Goal: Task Accomplishment & Management: Manage account settings

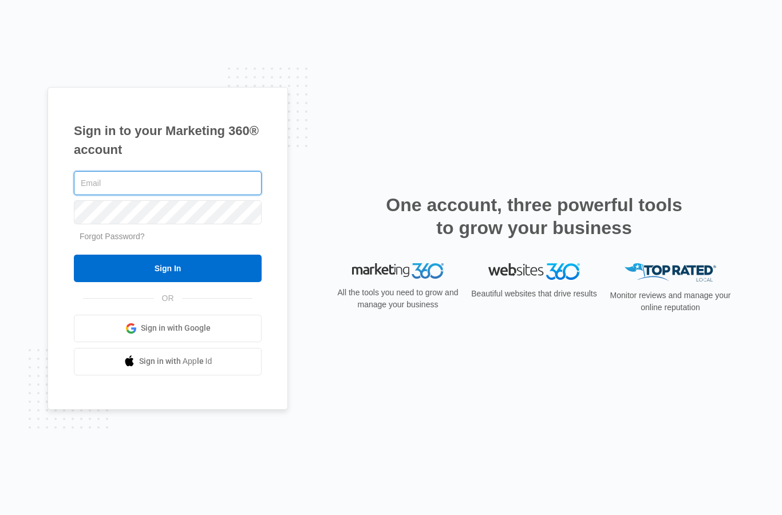
type input "[EMAIL_ADDRESS][DOMAIN_NAME]"
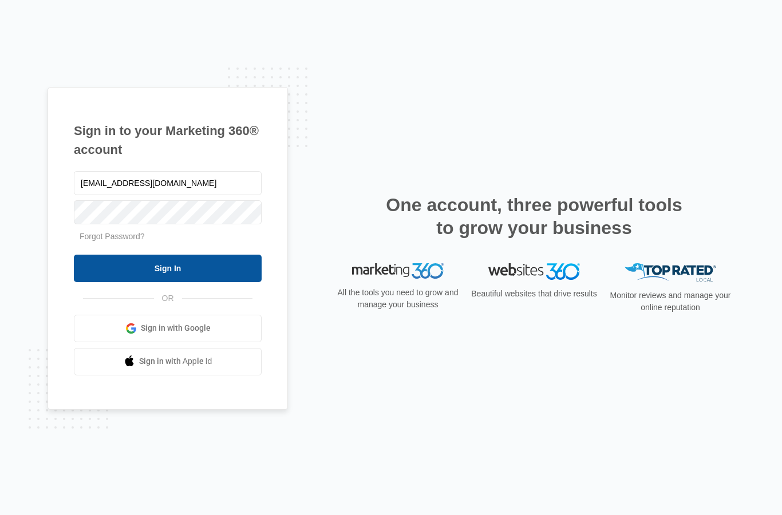
click at [238, 282] on input "Sign In" at bounding box center [168, 268] width 188 height 27
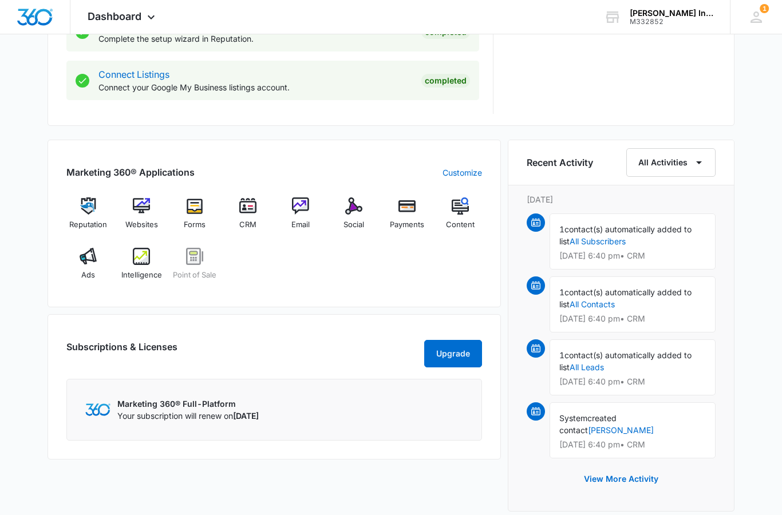
scroll to position [594, 0]
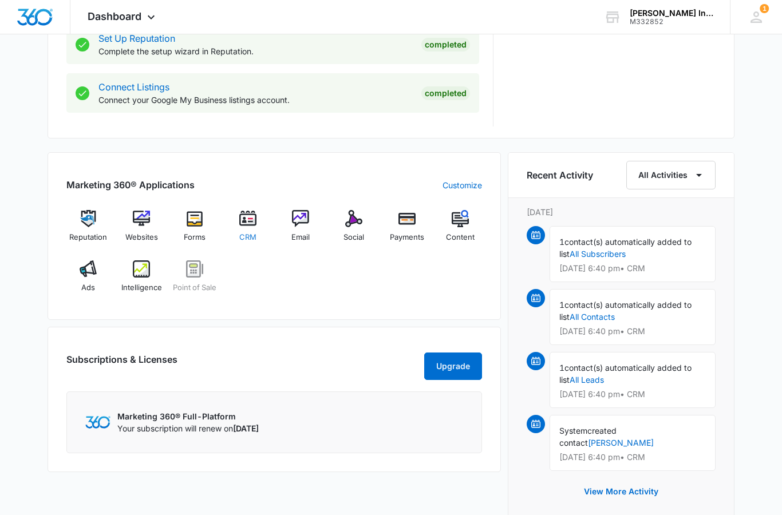
click at [249, 230] on div "CRM" at bounding box center [248, 230] width 44 height 41
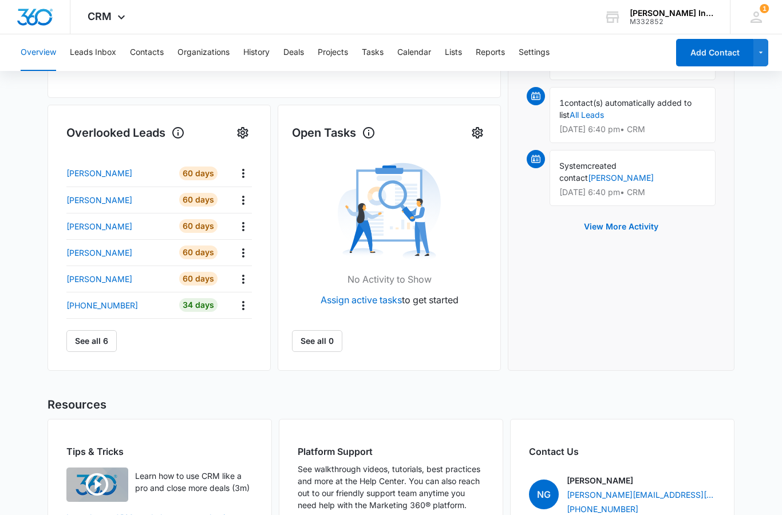
scroll to position [374, 0]
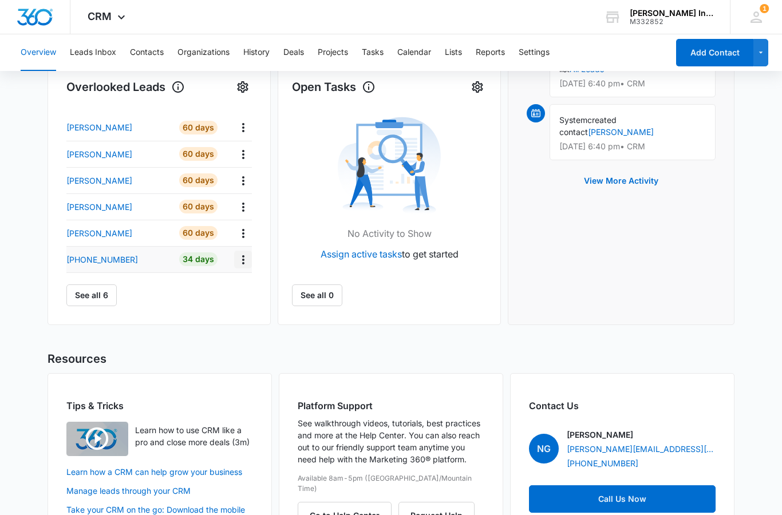
click at [244, 258] on icon "Actions" at bounding box center [243, 260] width 14 height 14
click at [259, 368] on div "Archive" at bounding box center [277, 363] width 59 height 14
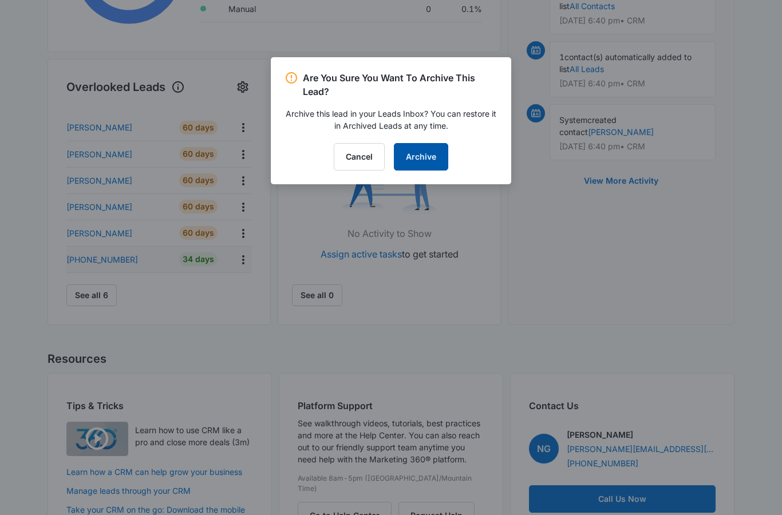
click at [416, 157] on button "Archive" at bounding box center [421, 156] width 54 height 27
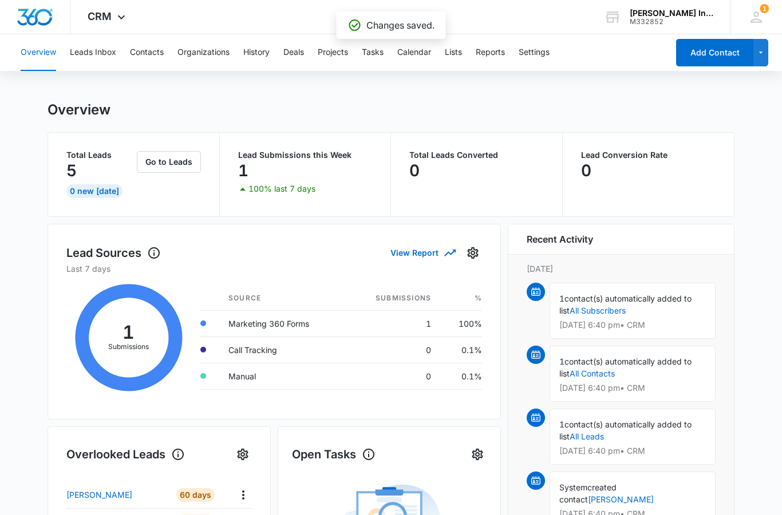
scroll to position [0, 0]
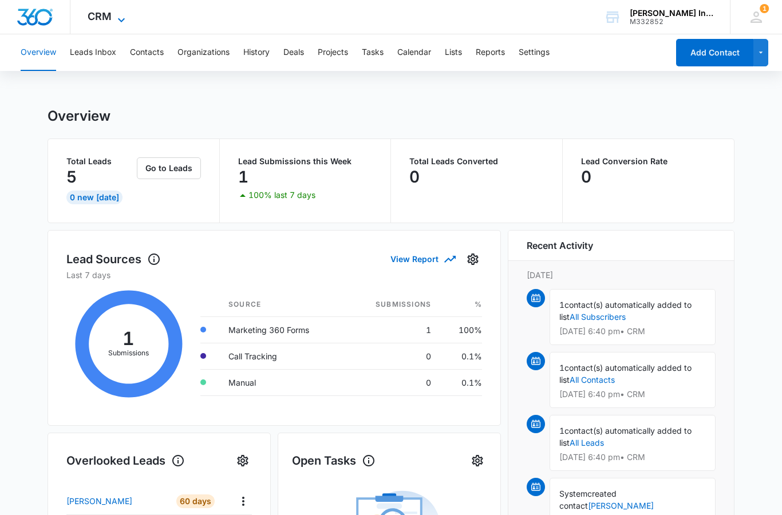
click at [118, 23] on icon at bounding box center [122, 20] width 14 height 14
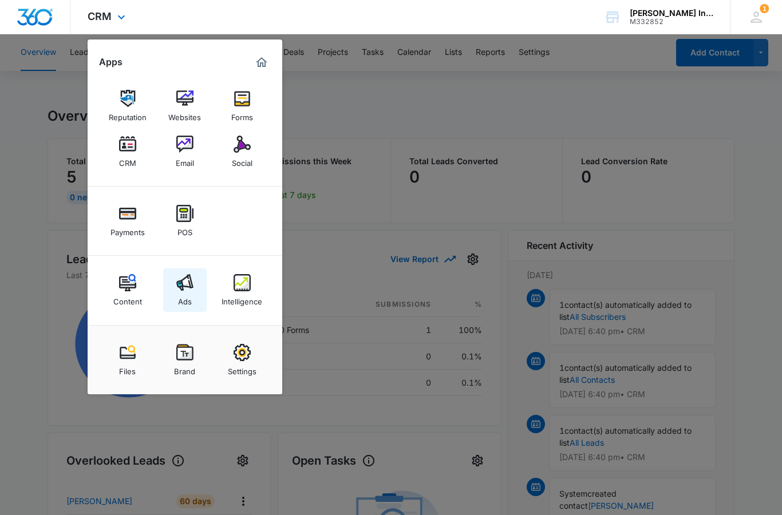
click at [187, 289] on img at bounding box center [184, 282] width 17 height 17
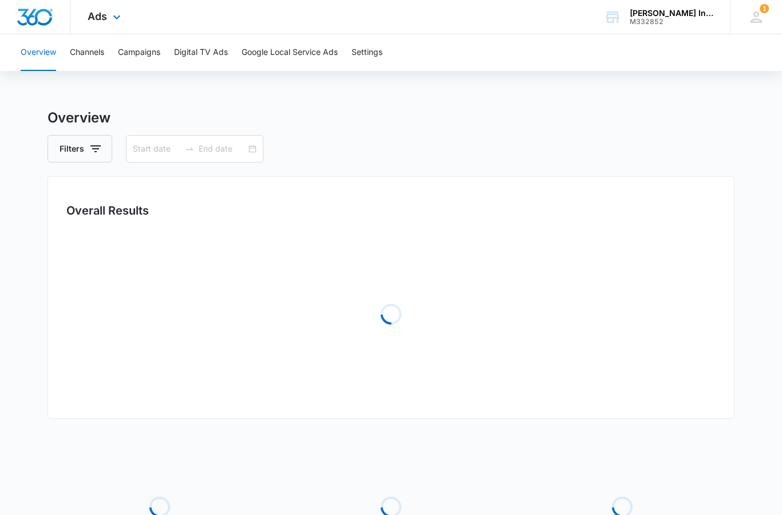
type input "08/21/2025"
type input "09/04/2025"
